Goal: Book appointment/travel/reservation

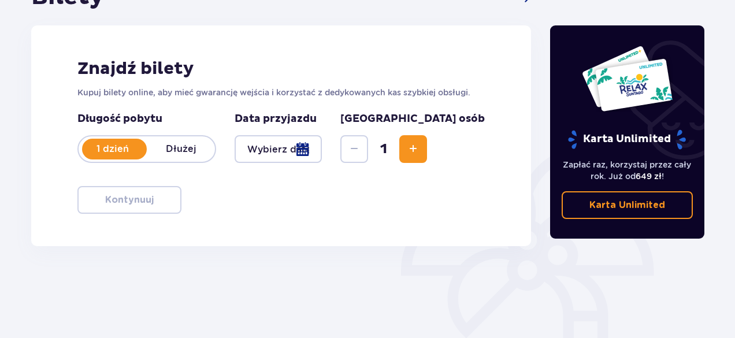
scroll to position [143, 0]
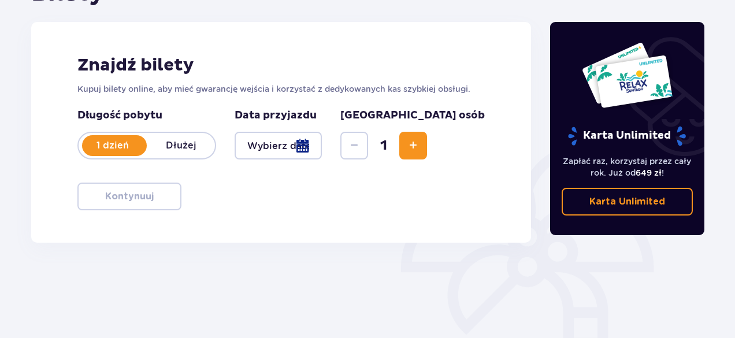
click at [295, 141] on div at bounding box center [278, 146] width 87 height 28
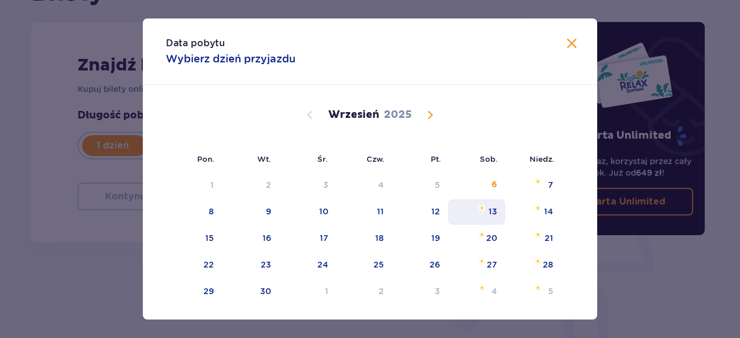
click at [491, 205] on div "13" at bounding box center [476, 211] width 57 height 25
type input "[DATE]"
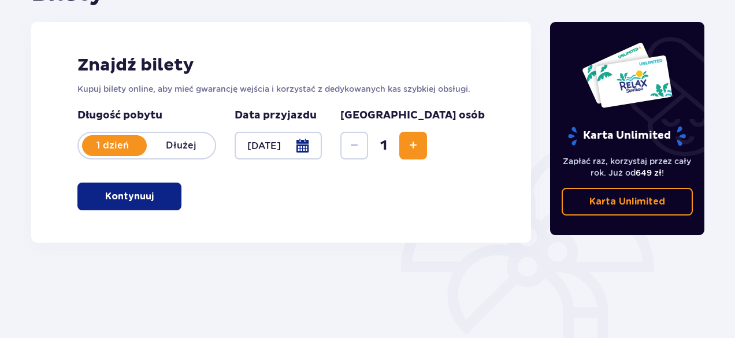
click at [420, 147] on span "Increase" at bounding box center [413, 146] width 14 height 14
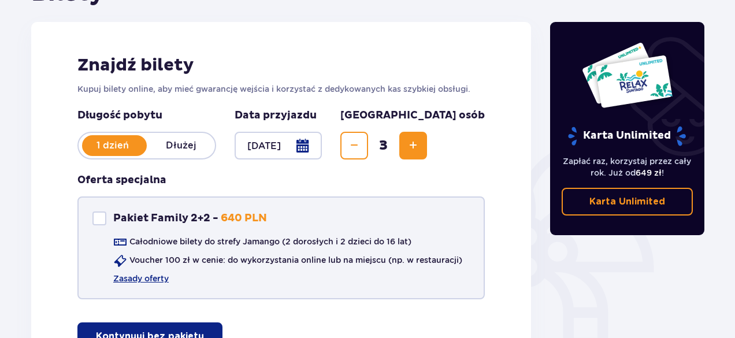
click at [101, 217] on div at bounding box center [100, 219] width 14 height 14
checkbox input "true"
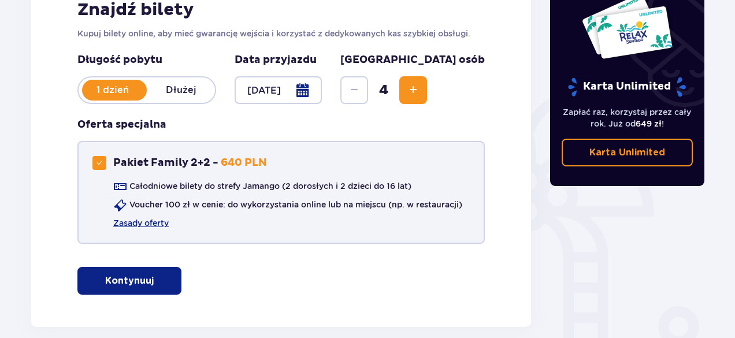
scroll to position [178, 0]
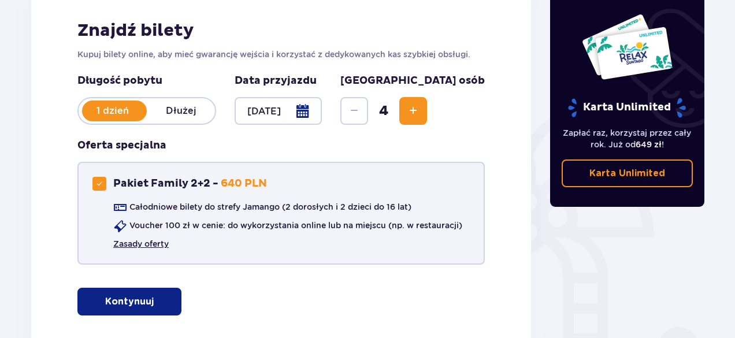
click at [157, 242] on link "Zasady oferty" at bounding box center [141, 244] width 56 height 12
